Goal: Task Accomplishment & Management: Manage account settings

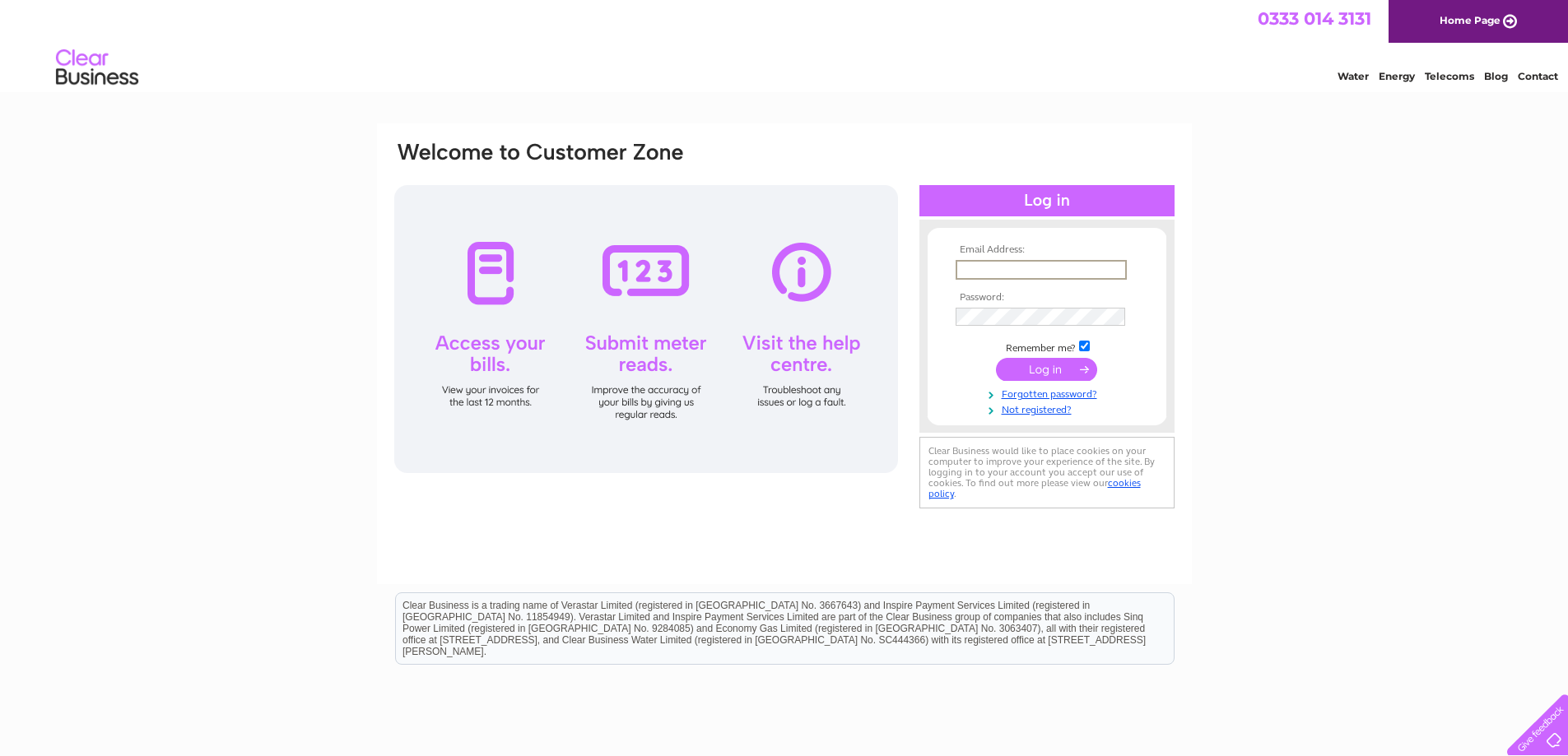
click at [1006, 263] on input "text" at bounding box center [1042, 270] width 171 height 20
type input "accounts@aberdeenofficesupplies.com"
click at [923, 321] on div "Email Address: accounts@aberdeenofficesupplies.com Password:" at bounding box center [1048, 326] width 255 height 180
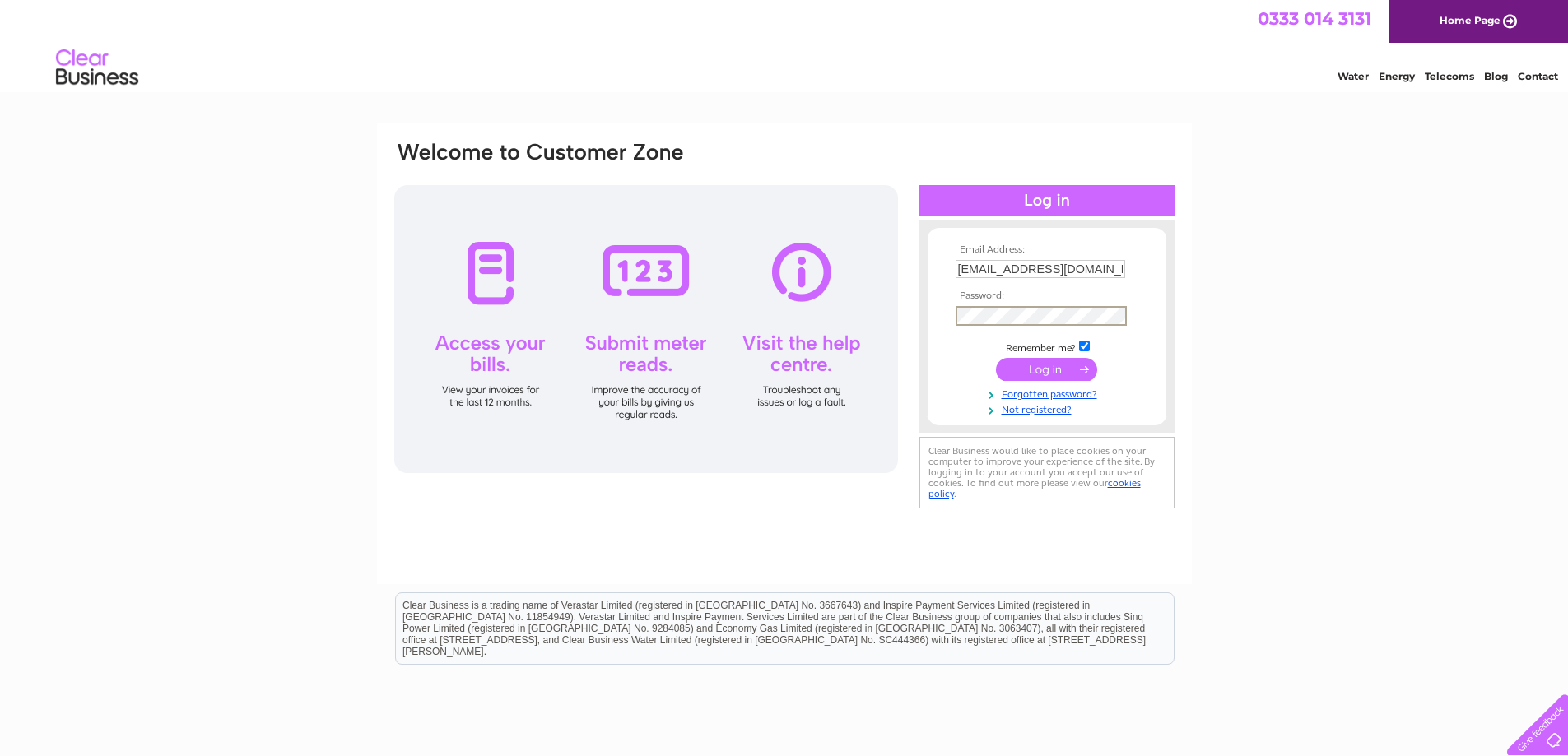
click at [942, 368] on form "Email Address: accounts@aberdeenofficesupplies.com Password:" at bounding box center [1047, 330] width 238 height 172
click at [1014, 371] on input "submit" at bounding box center [1047, 368] width 102 height 23
click at [1010, 265] on input "text" at bounding box center [1042, 270] width 171 height 20
type input "[EMAIL_ADDRESS][DOMAIN_NAME]"
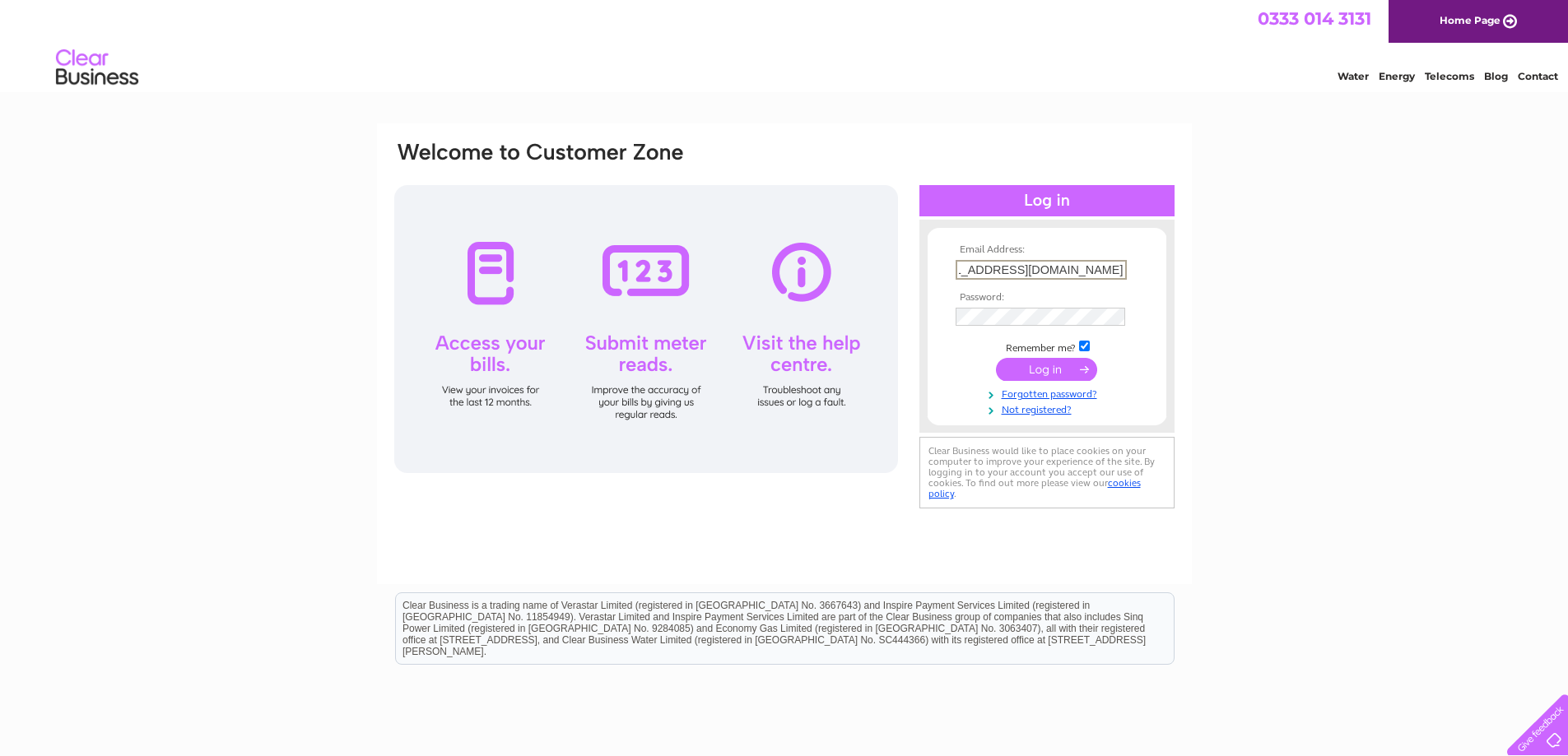
scroll to position [0, 0]
click at [1005, 368] on input "submit" at bounding box center [1047, 369] width 102 height 23
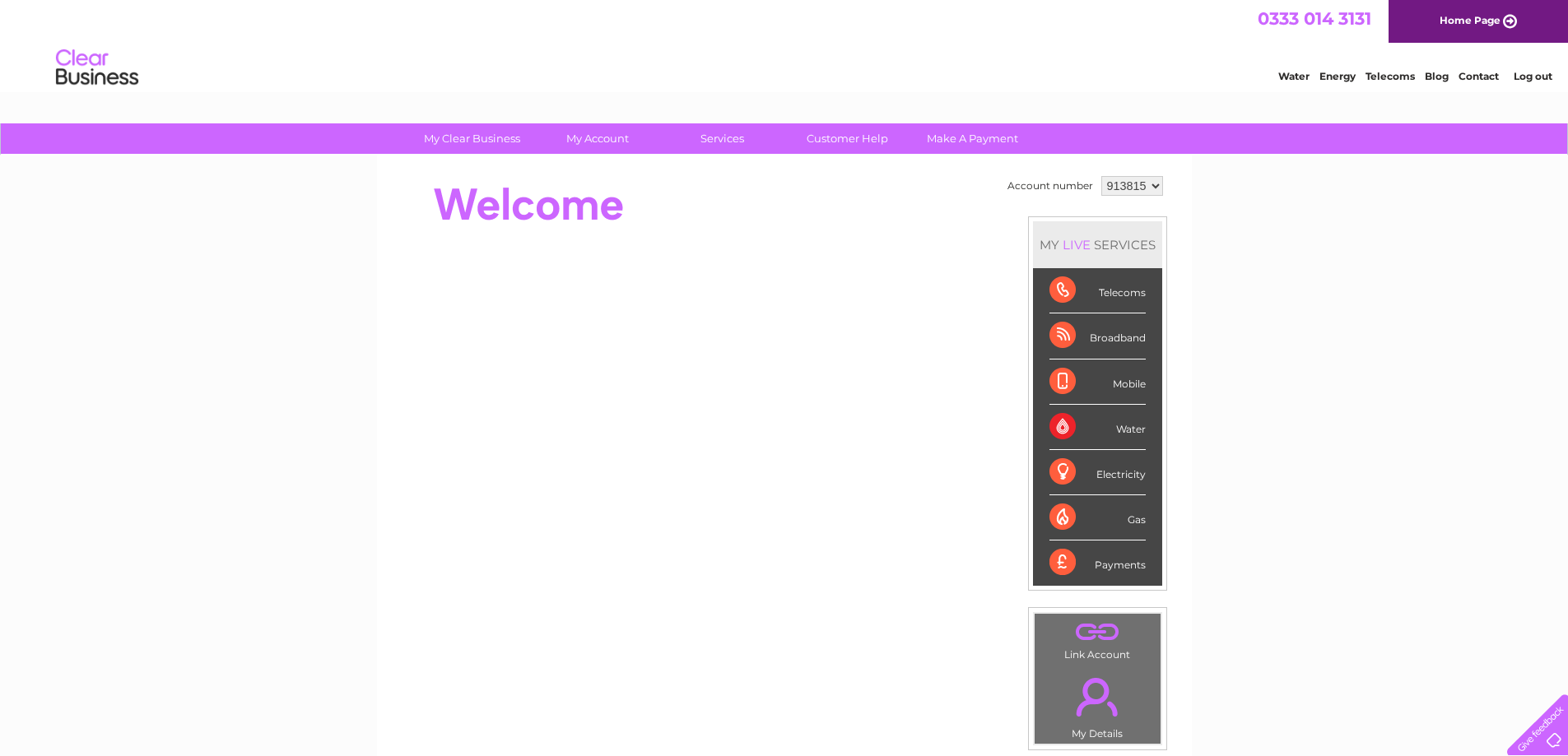
click at [1153, 188] on select "913815 913872 968909 995758" at bounding box center [1132, 186] width 62 height 20
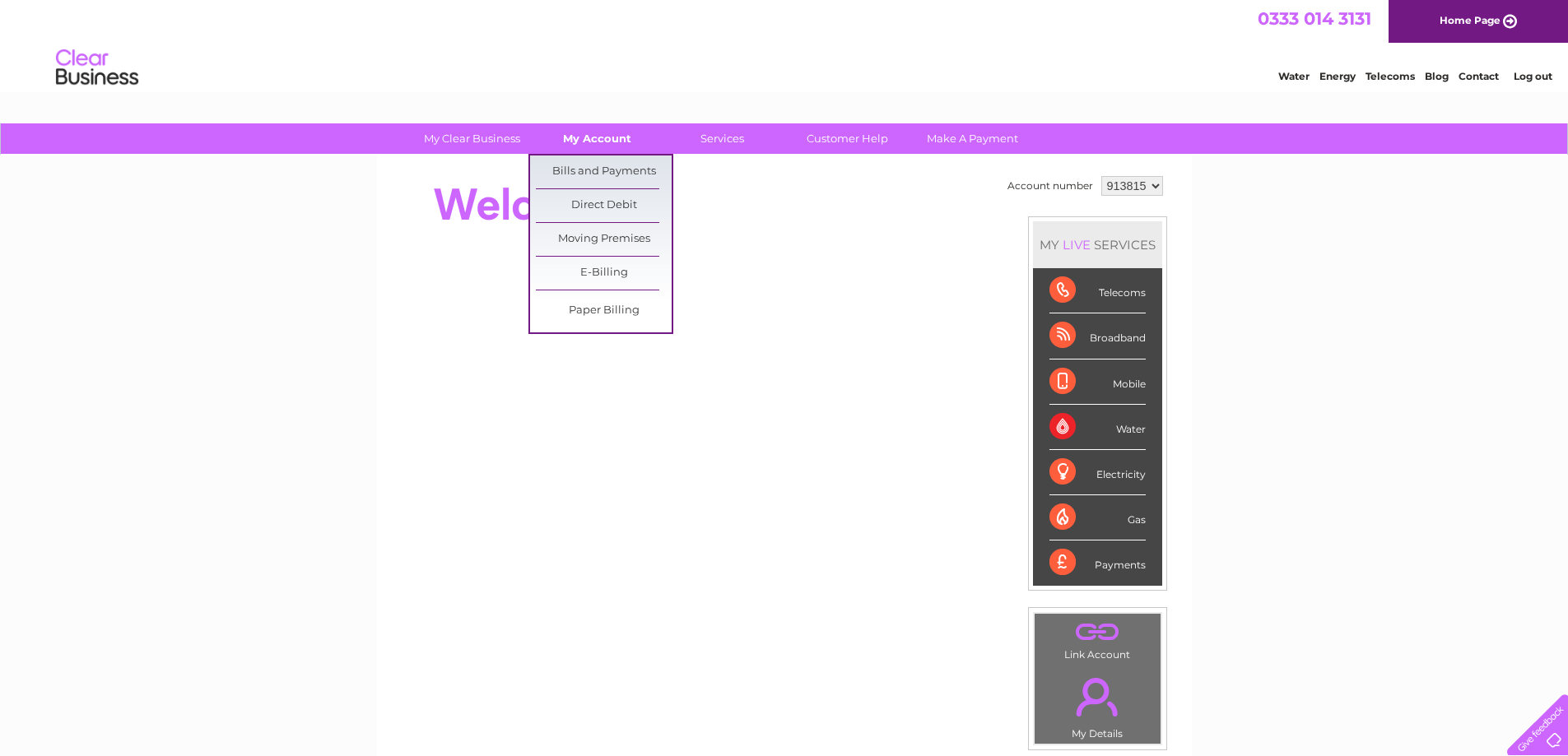
click at [614, 146] on link "My Account" at bounding box center [598, 138] width 136 height 30
click at [608, 165] on link "Bills and Payments" at bounding box center [604, 171] width 136 height 33
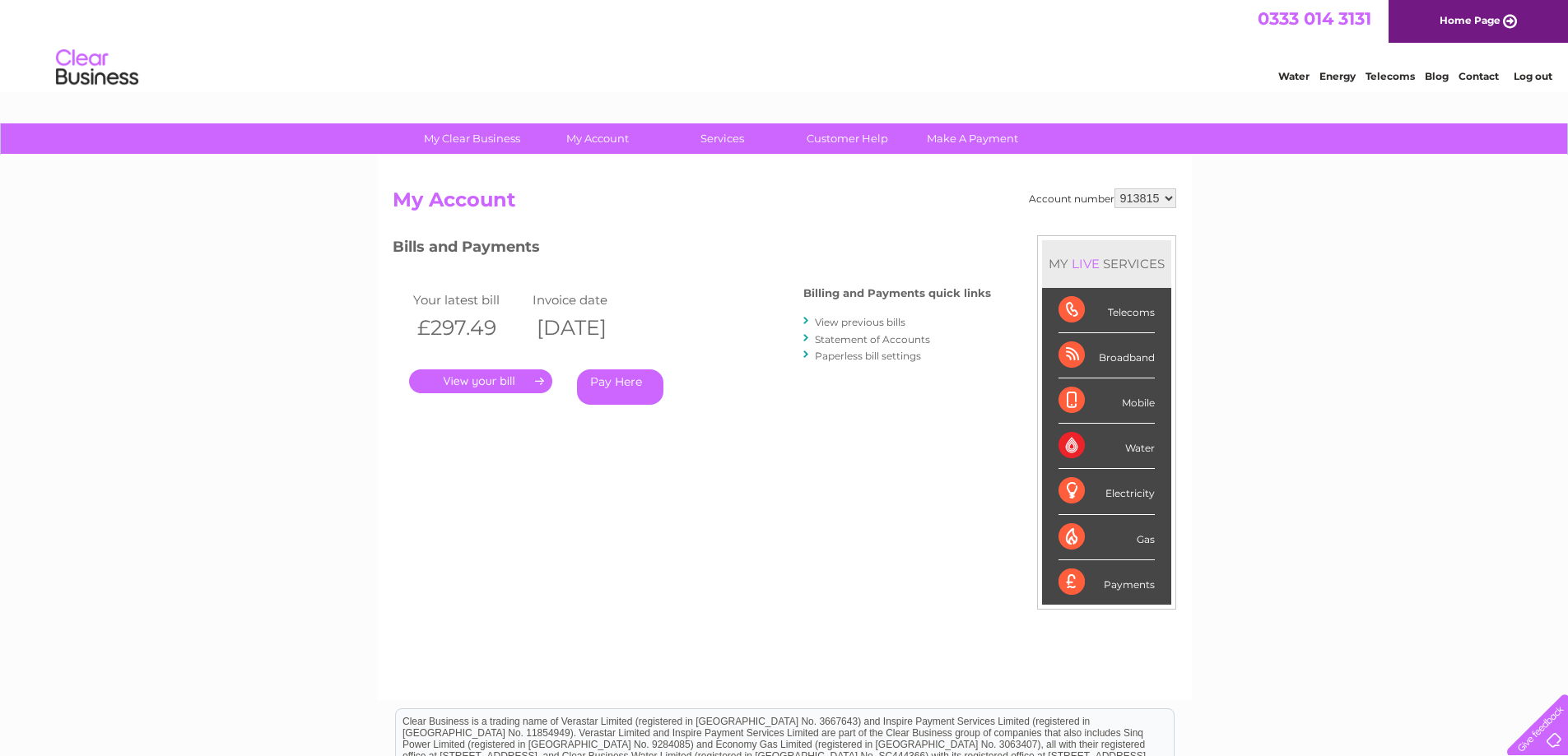
click at [504, 381] on link "." at bounding box center [480, 381] width 144 height 23
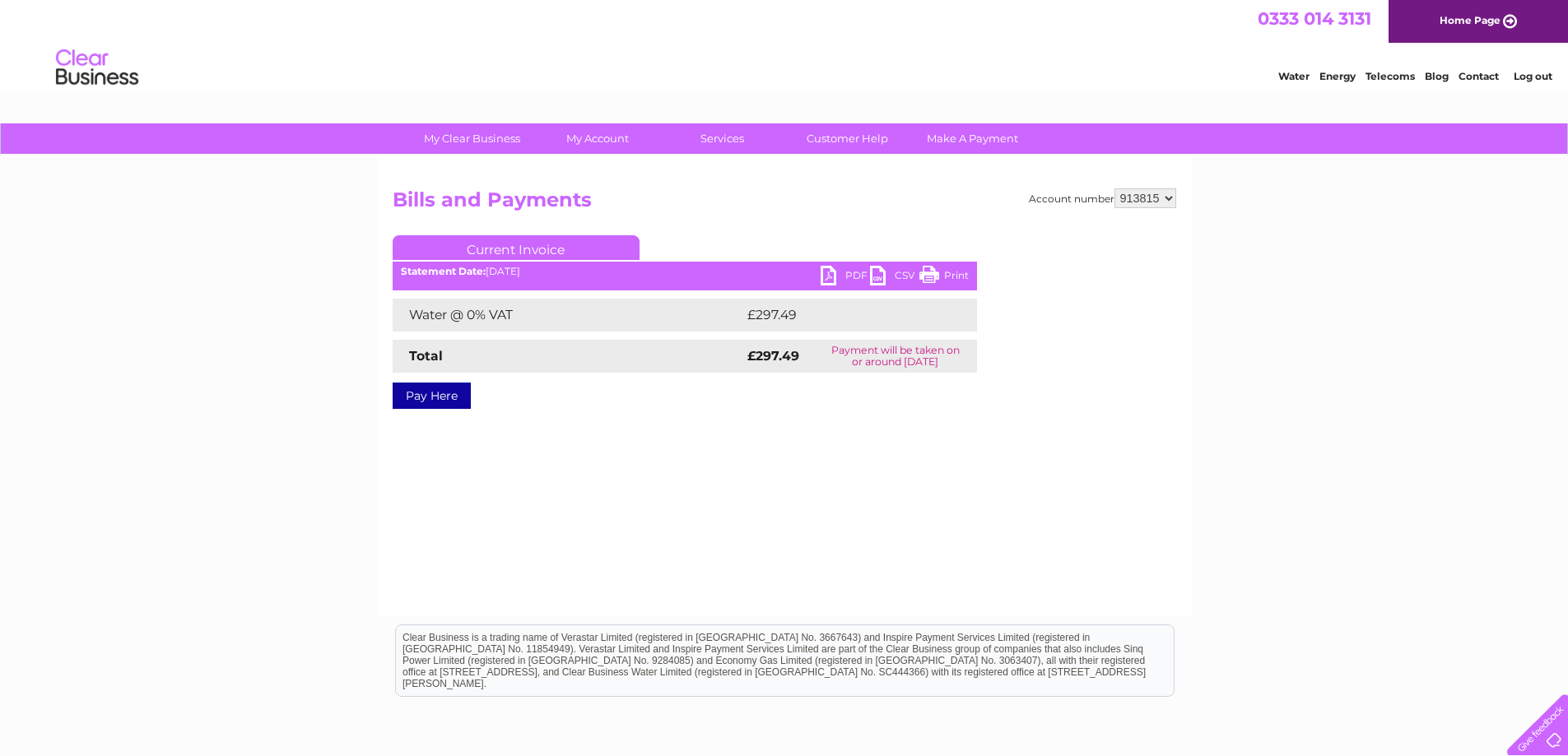
click at [826, 279] on link "PDF" at bounding box center [845, 278] width 50 height 23
click at [1175, 196] on select "913815 913872 968909 995758" at bounding box center [1146, 199] width 62 height 20
select select "913872"
click at [1115, 189] on select "913815 913872 968909 995758" at bounding box center [1146, 199] width 62 height 20
click at [1168, 200] on select "913815 913872 968909 995758" at bounding box center [1146, 199] width 62 height 20
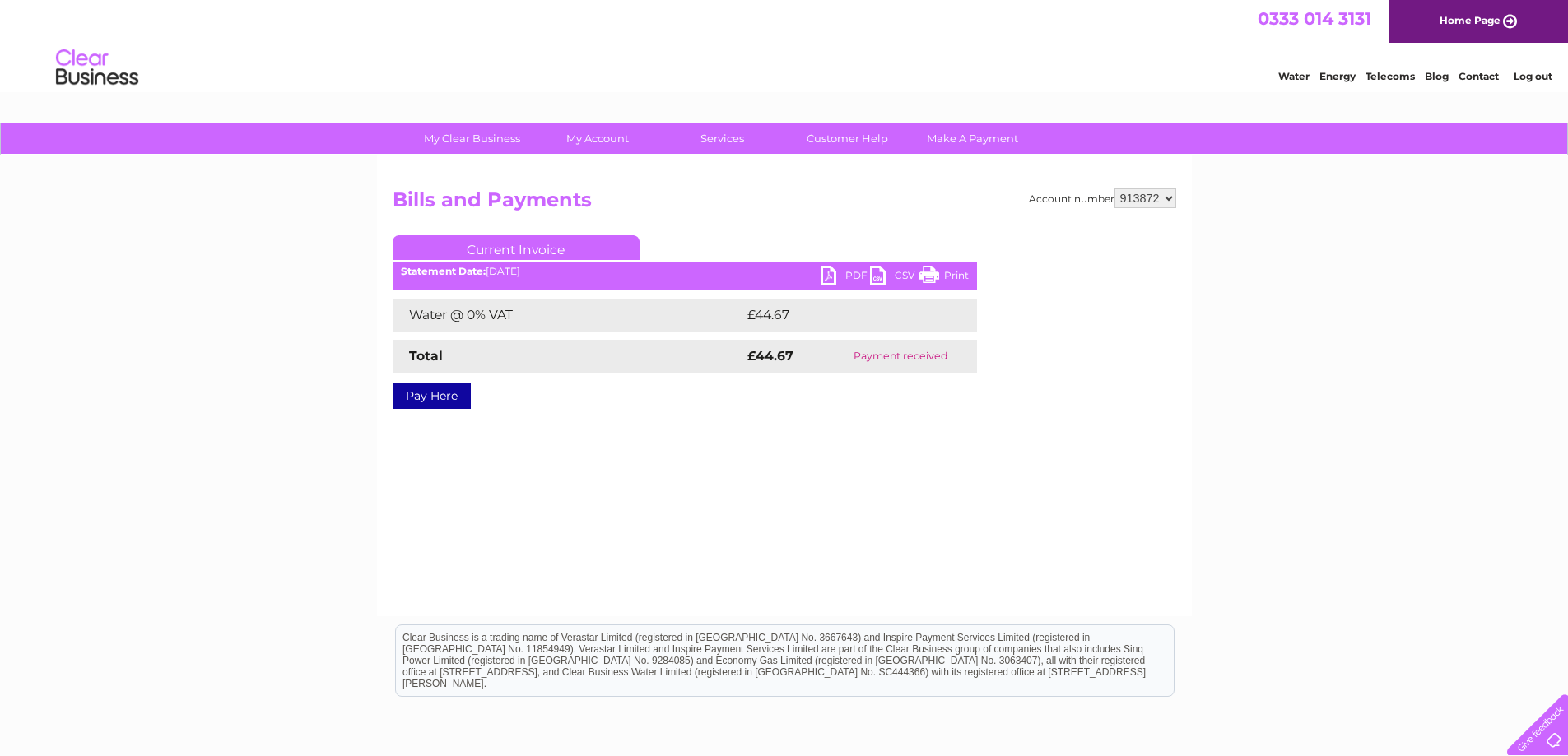
select select "968909"
click at [1115, 189] on select "913815 913872 968909 995758" at bounding box center [1146, 199] width 62 height 20
click at [1168, 202] on select "913815 913872 968909 995758" at bounding box center [1146, 199] width 62 height 20
select select "995758"
click at [1115, 189] on select "913815 913872 968909 995758" at bounding box center [1146, 199] width 62 height 20
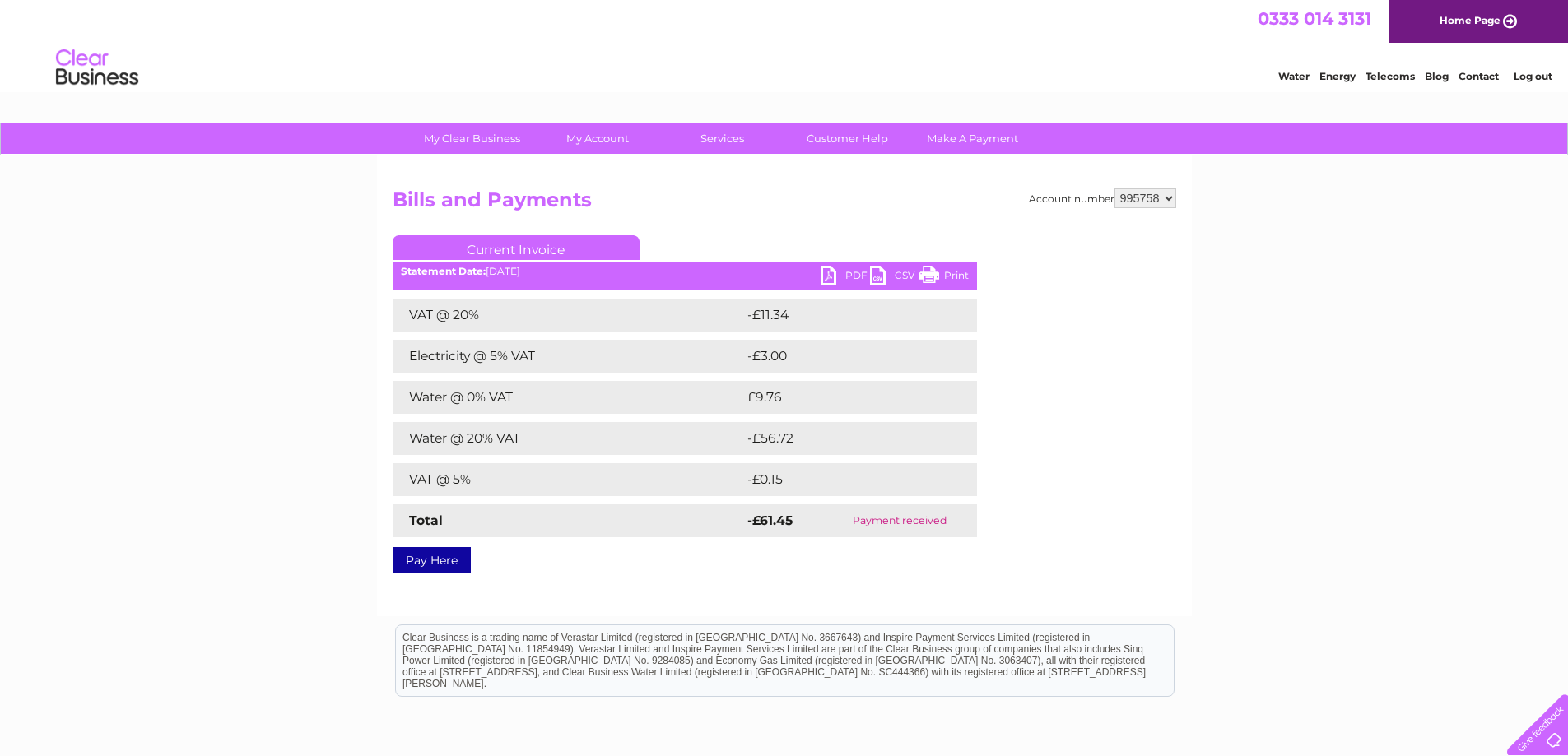
click at [1170, 201] on select "913815 913872 968909 995758" at bounding box center [1146, 199] width 62 height 20
select select "913872"
click at [1115, 189] on select "913815 913872 968909 995758" at bounding box center [1146, 199] width 62 height 20
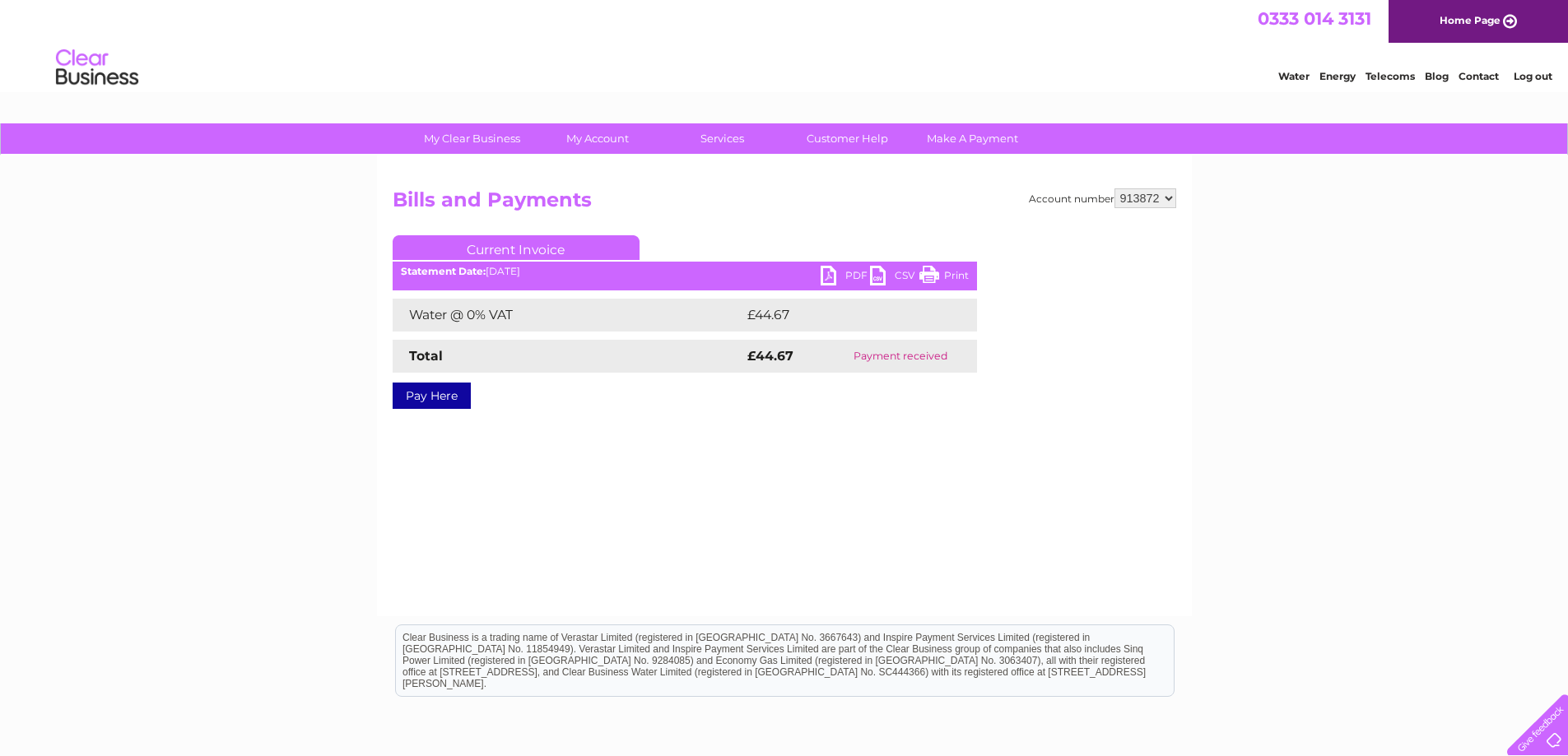
click at [1171, 197] on select "913815 913872 968909 995758" at bounding box center [1146, 199] width 62 height 20
select select "968909"
click at [1115, 189] on select "913815 913872 968909 995758" at bounding box center [1146, 199] width 62 height 20
click at [1167, 194] on select "913815 913872 968909 995758" at bounding box center [1146, 199] width 62 height 20
select select "995758"
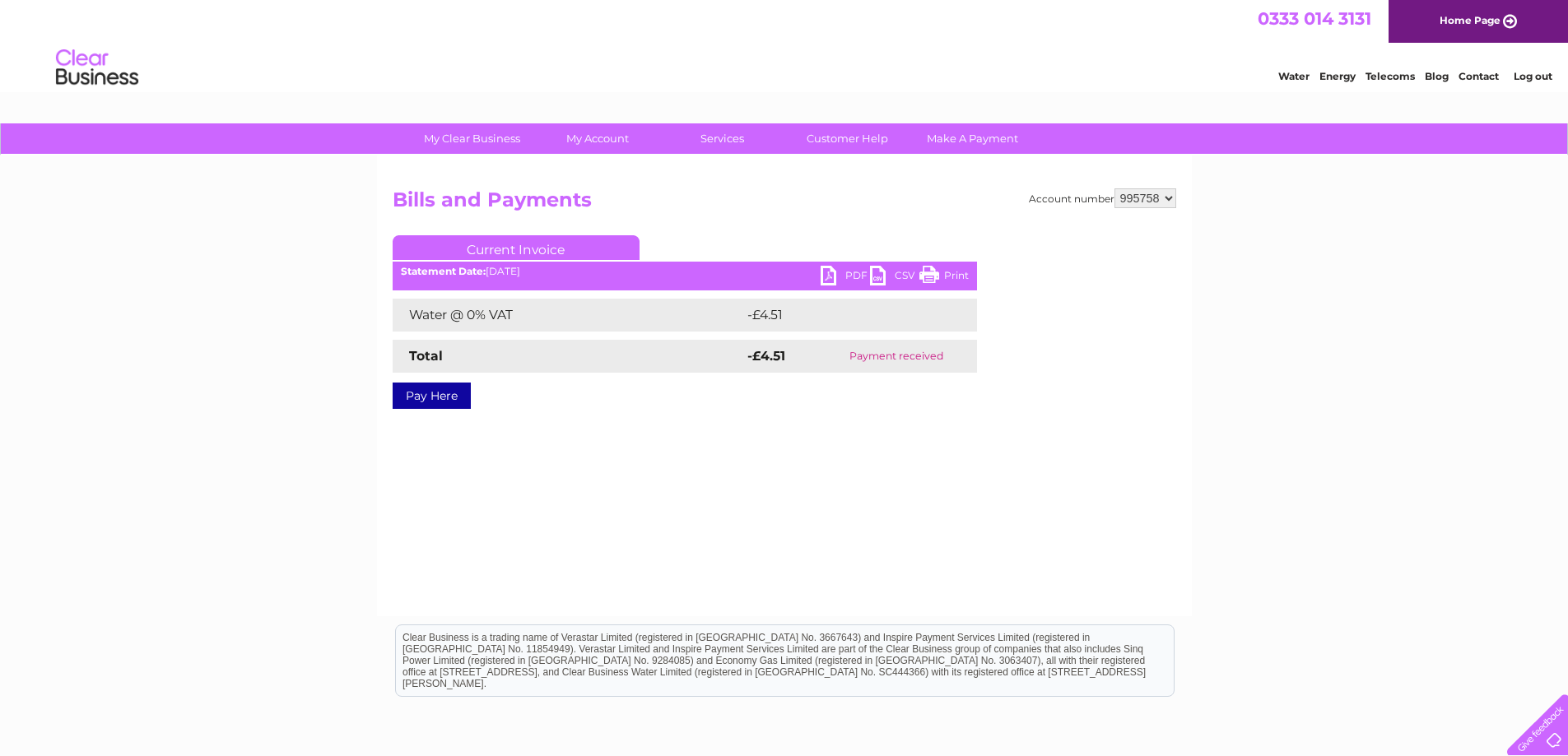
click at [1115, 189] on select "913815 913872 968909 995758" at bounding box center [1146, 199] width 62 height 20
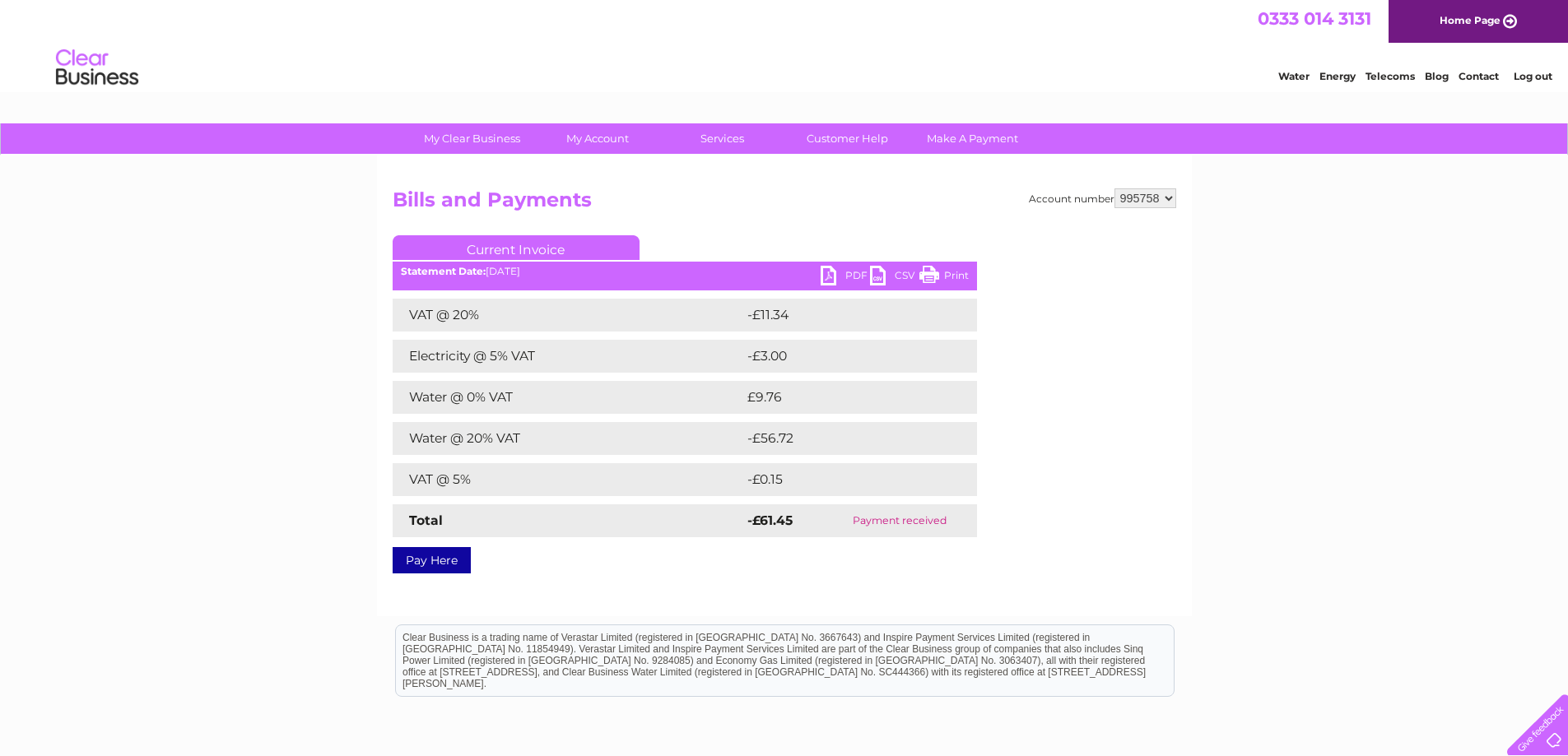
click at [1530, 73] on link "Log out" at bounding box center [1534, 76] width 39 height 13
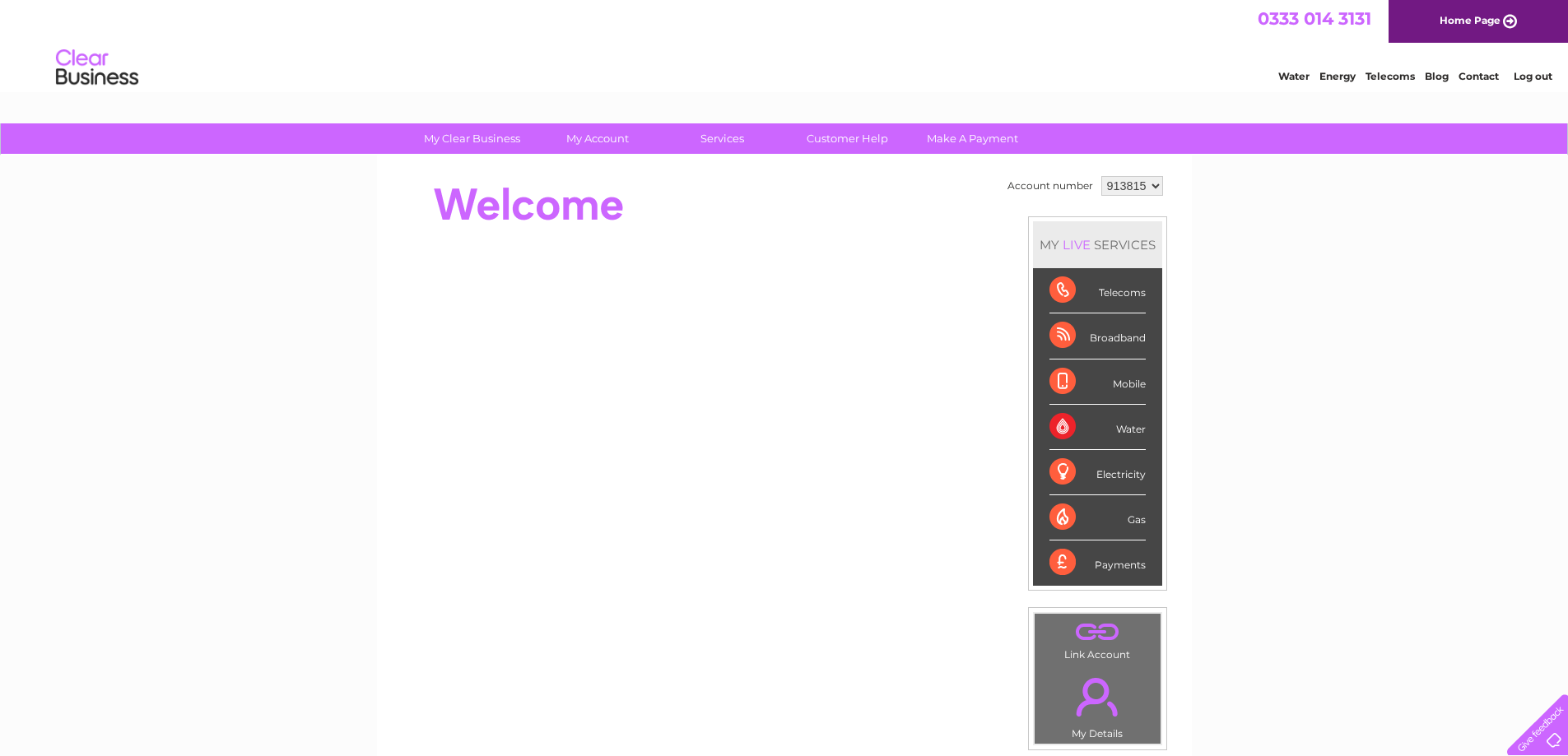
click at [1533, 80] on link "Log out" at bounding box center [1534, 76] width 39 height 13
